Goal: Complete application form

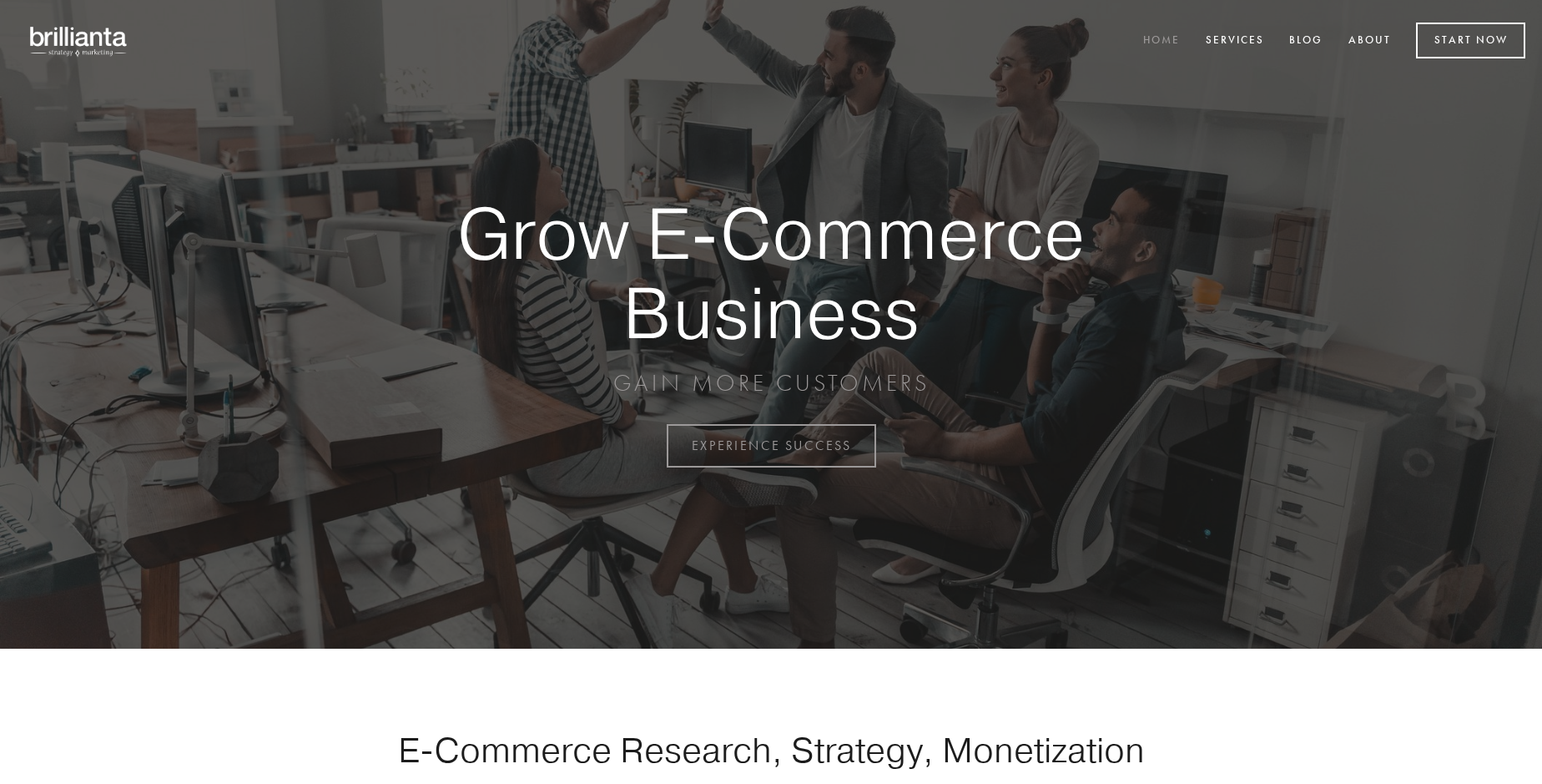
scroll to position [4375, 0]
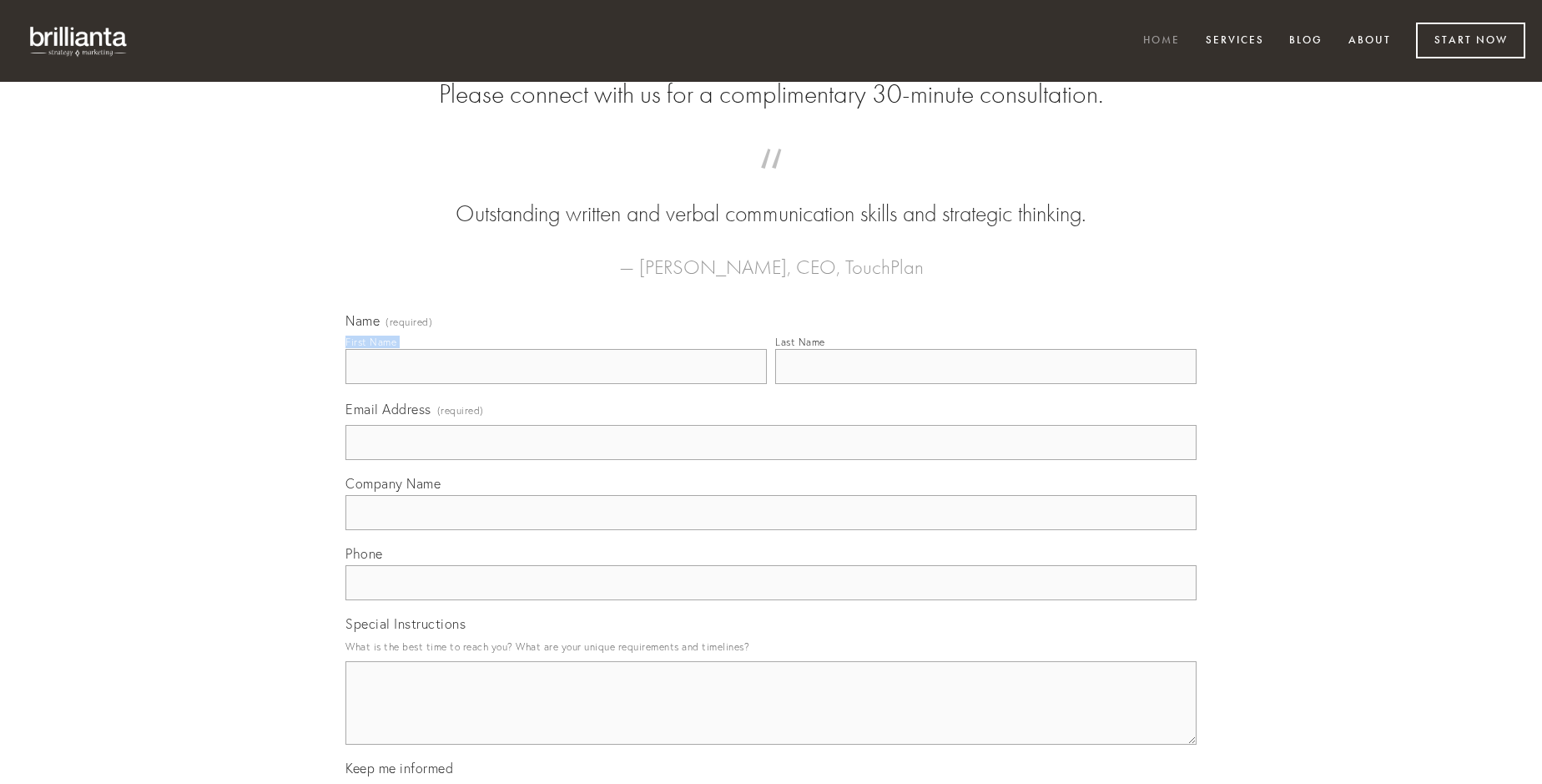
type input "[PERSON_NAME]"
click at [985, 384] on input "Last Name" at bounding box center [986, 366] width 422 height 35
type input "[PERSON_NAME]"
click at [771, 459] on input "Email Address (required)" at bounding box center [771, 442] width 851 height 35
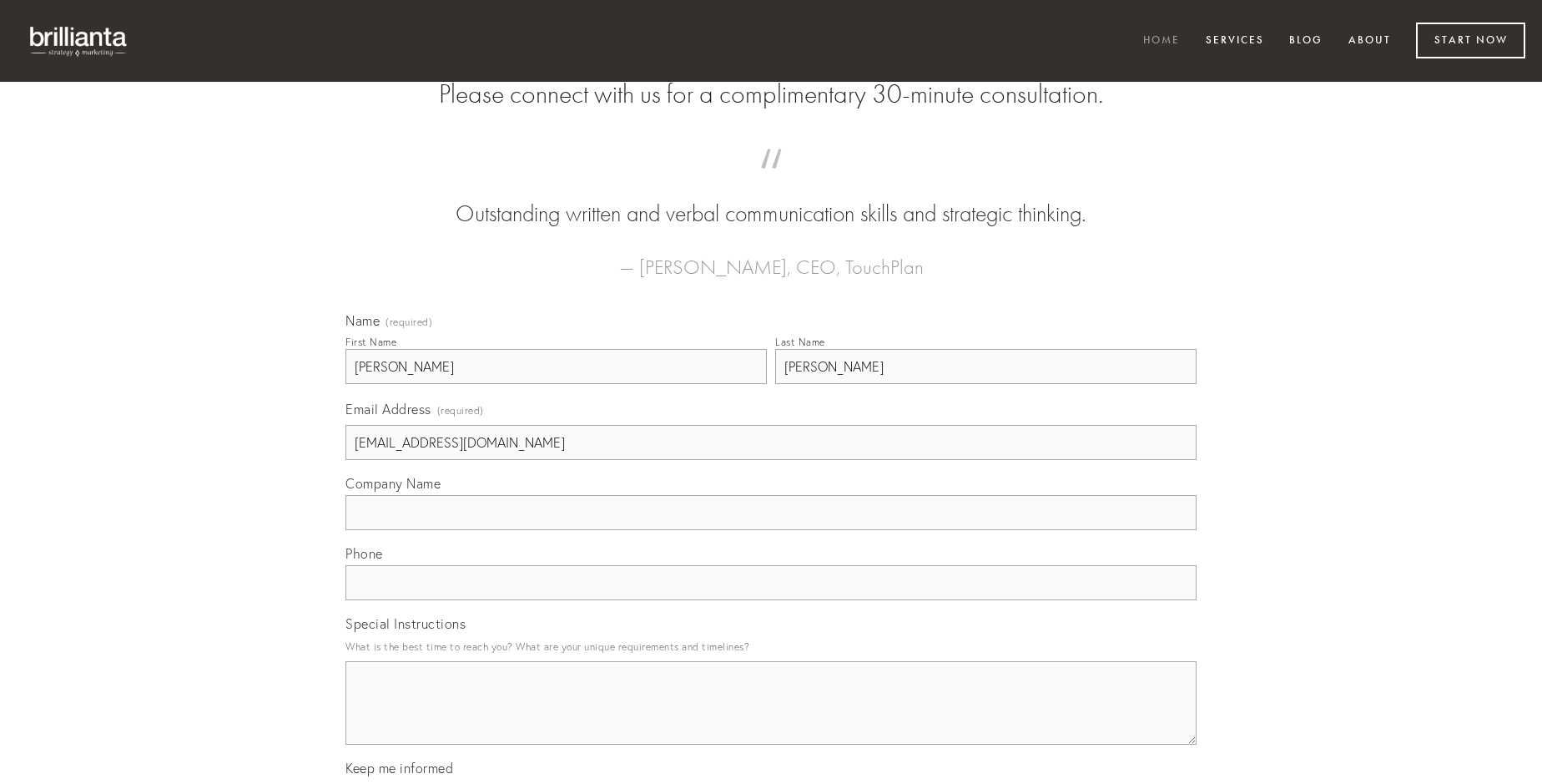
type input "[EMAIL_ADDRESS][DOMAIN_NAME]"
click at [771, 530] on input "Company Name" at bounding box center [771, 512] width 851 height 35
type input "adnuo"
click at [771, 600] on input "text" at bounding box center [771, 583] width 851 height 35
click at [771, 718] on textarea "Special Instructions" at bounding box center [771, 702] width 851 height 84
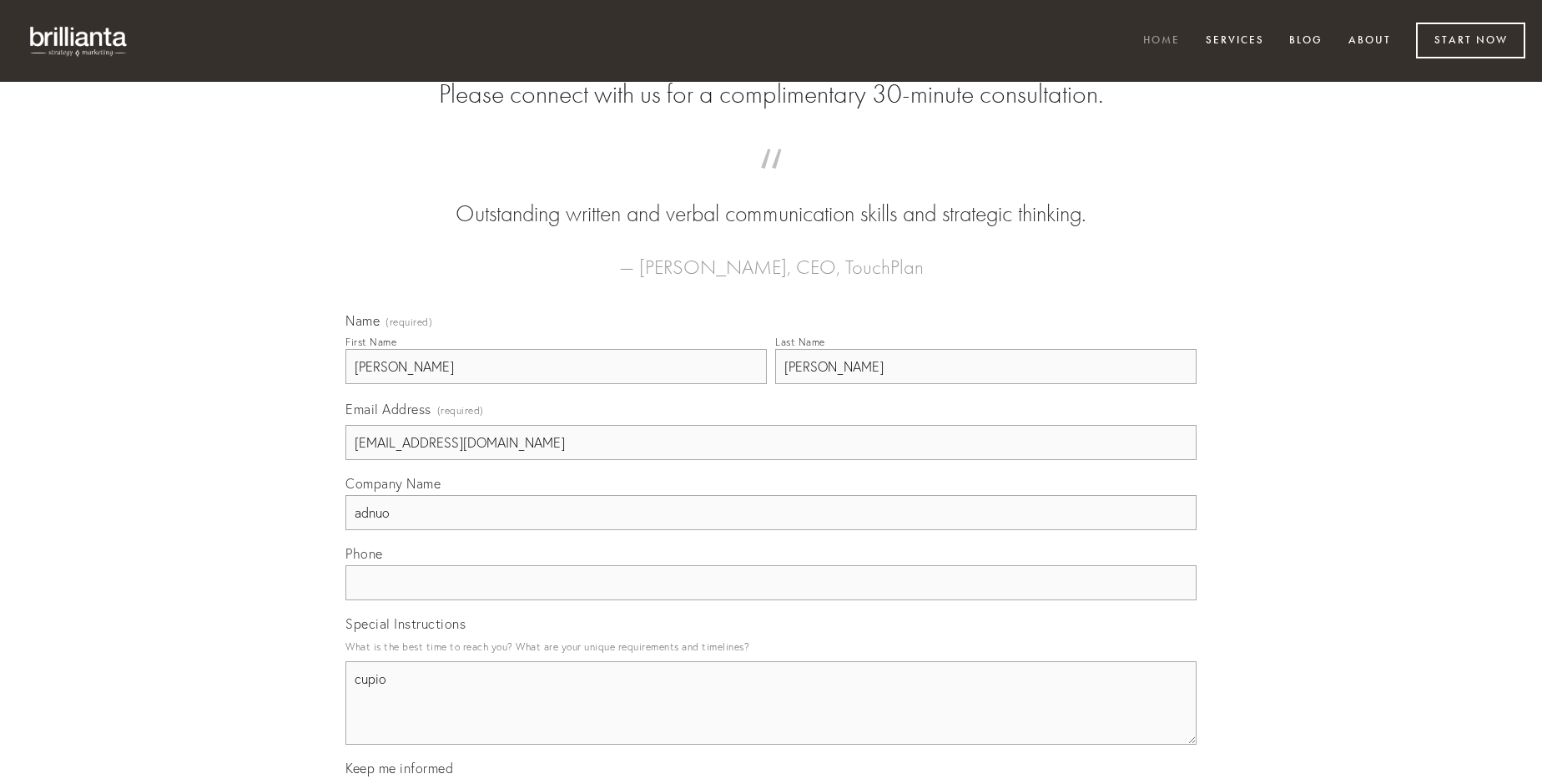
type textarea "cupio"
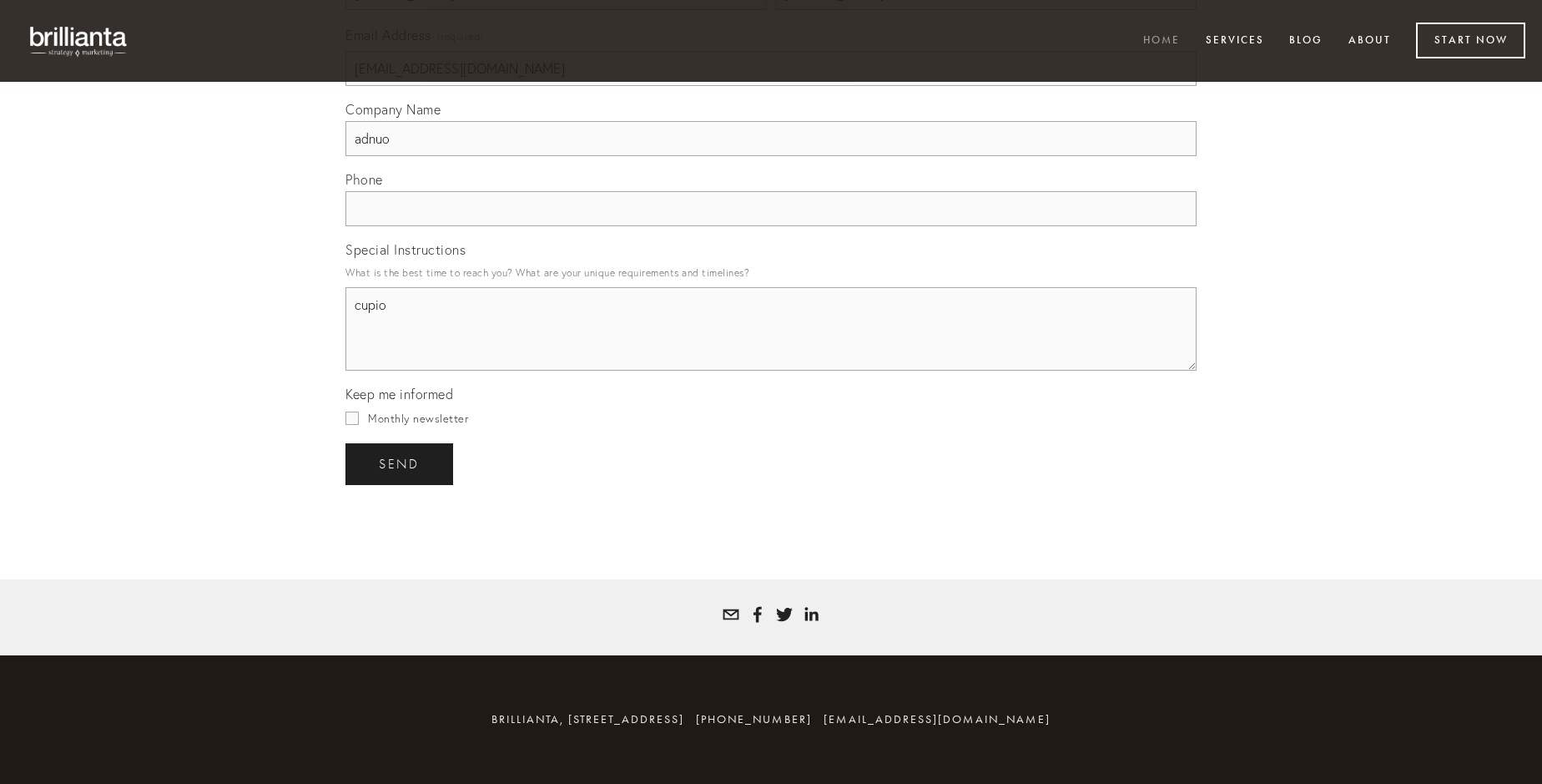
click at [401, 463] on span "send" at bounding box center [399, 464] width 40 height 15
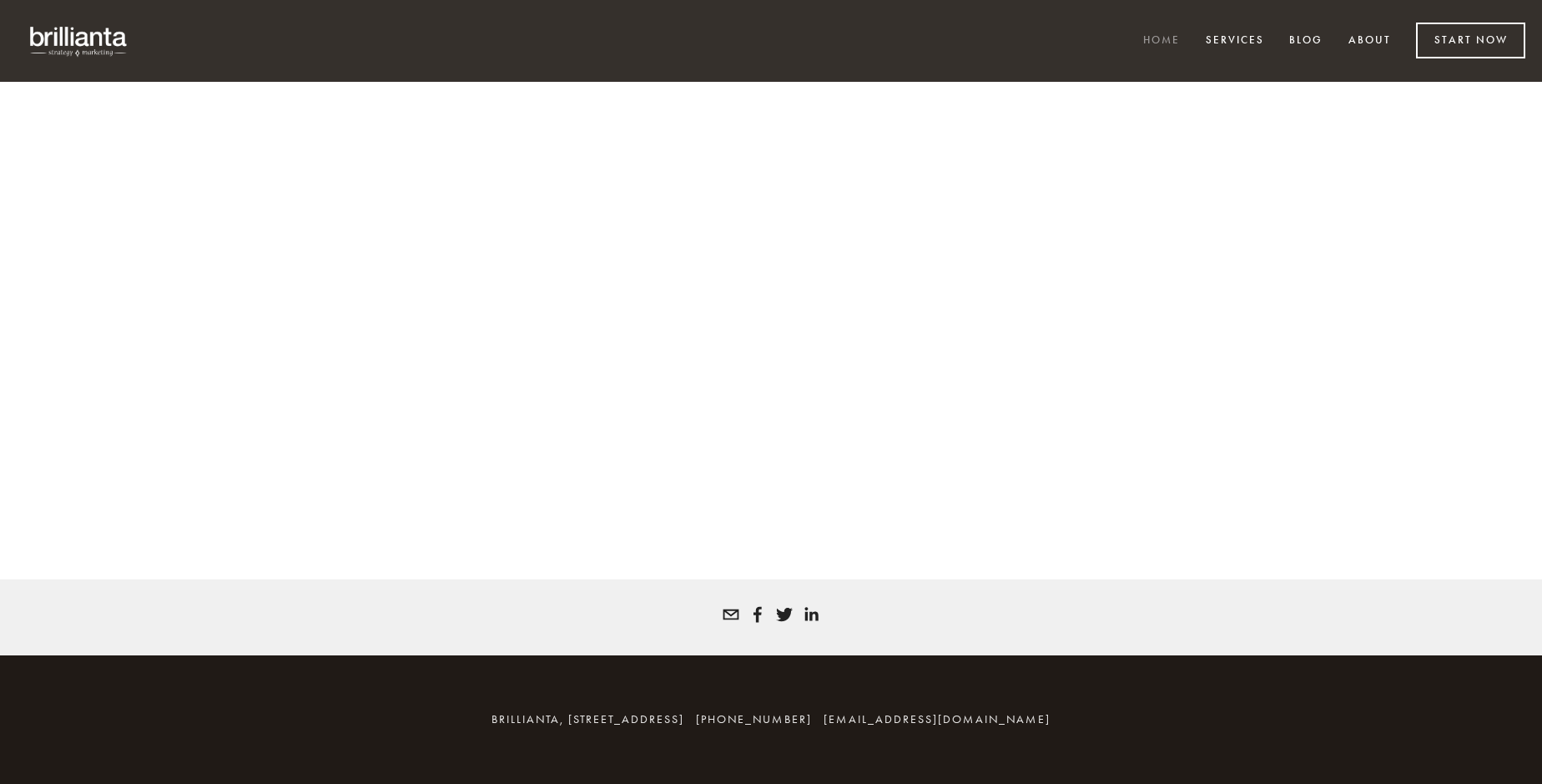
scroll to position [4352, 0]
